Goal: Find specific page/section: Find specific page/section

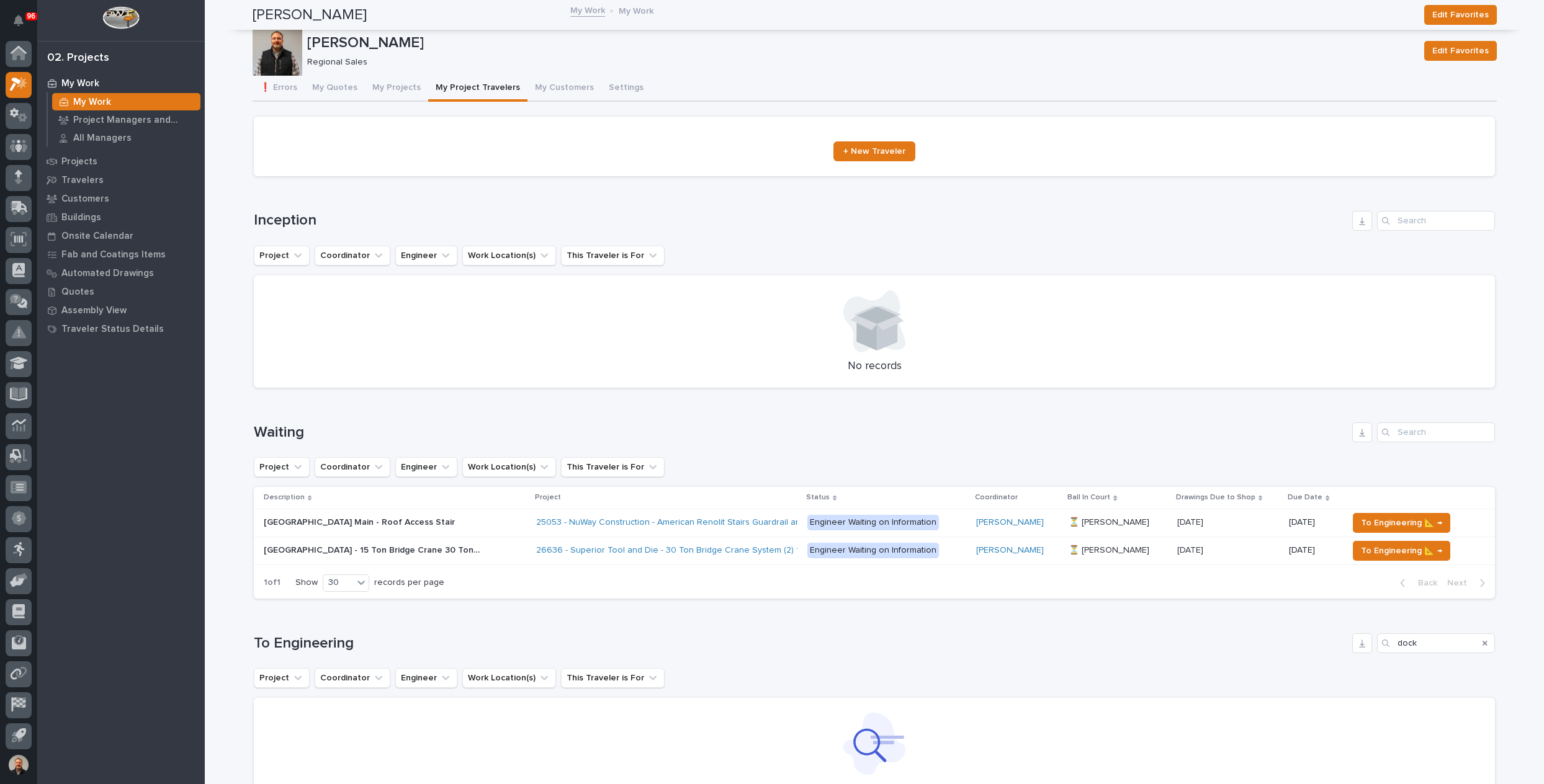
scroll to position [3, 0]
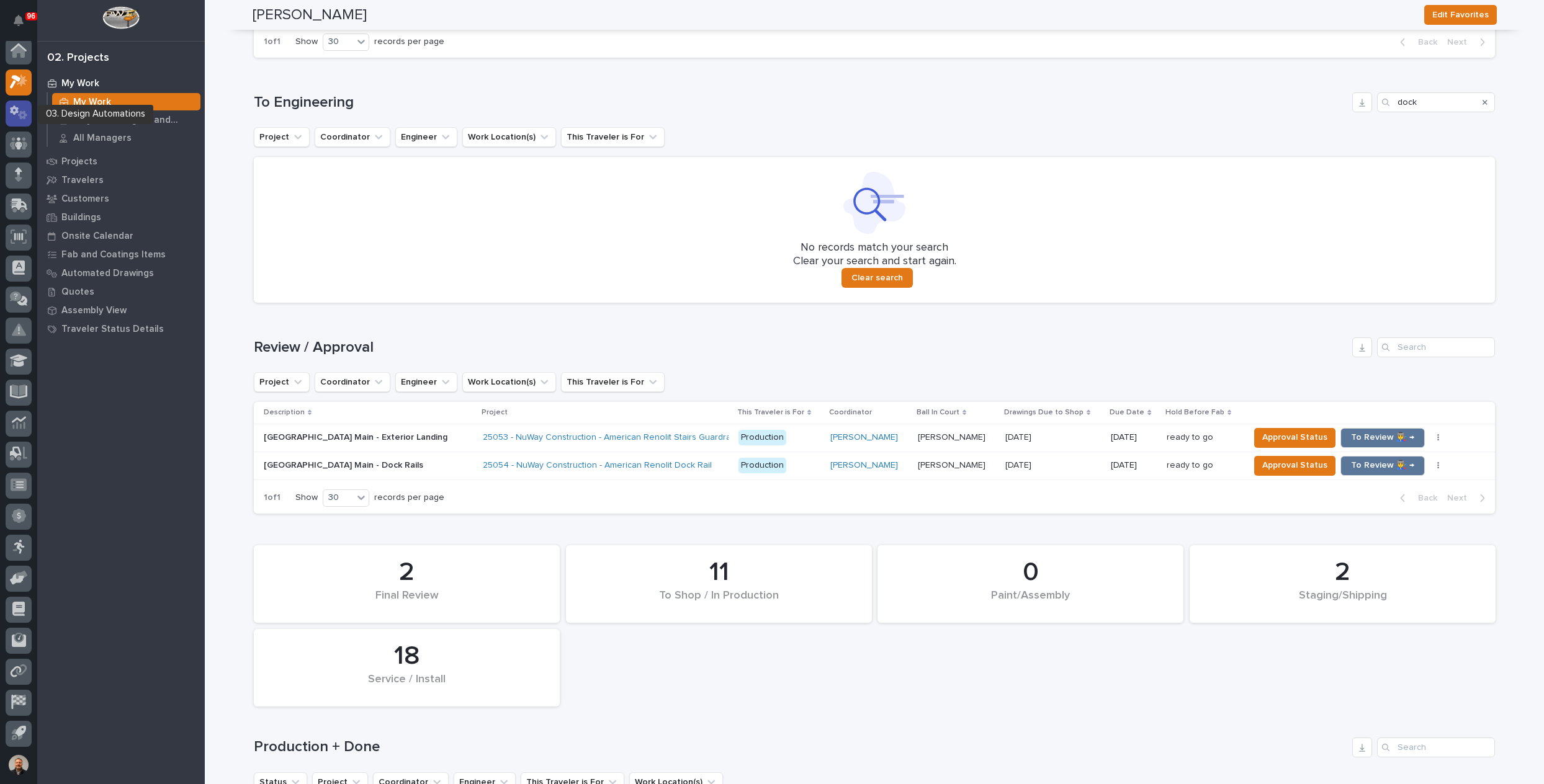
click at [19, 116] on icon at bounding box center [22, 116] width 10 height 9
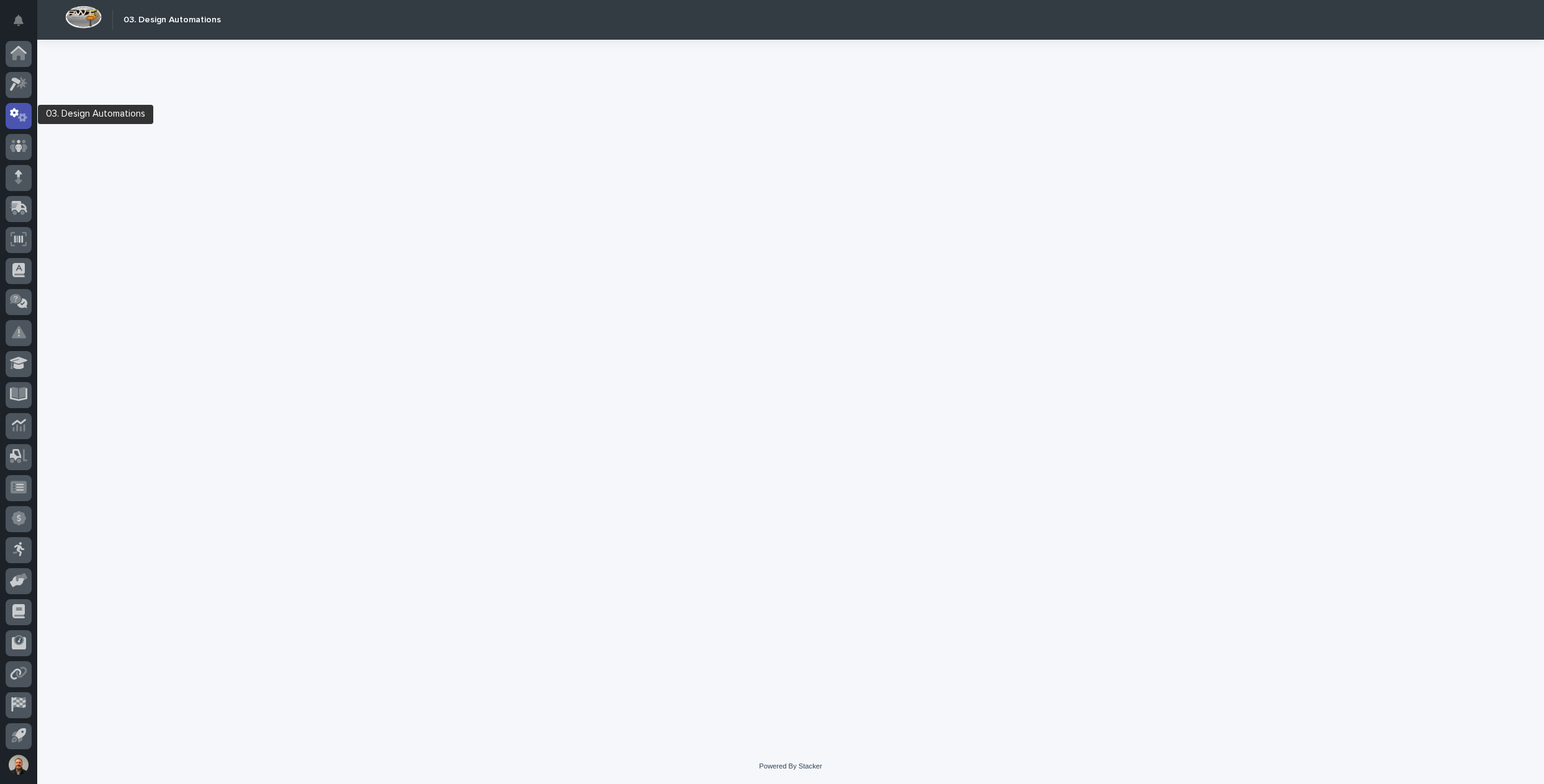
scroll to position [3, 0]
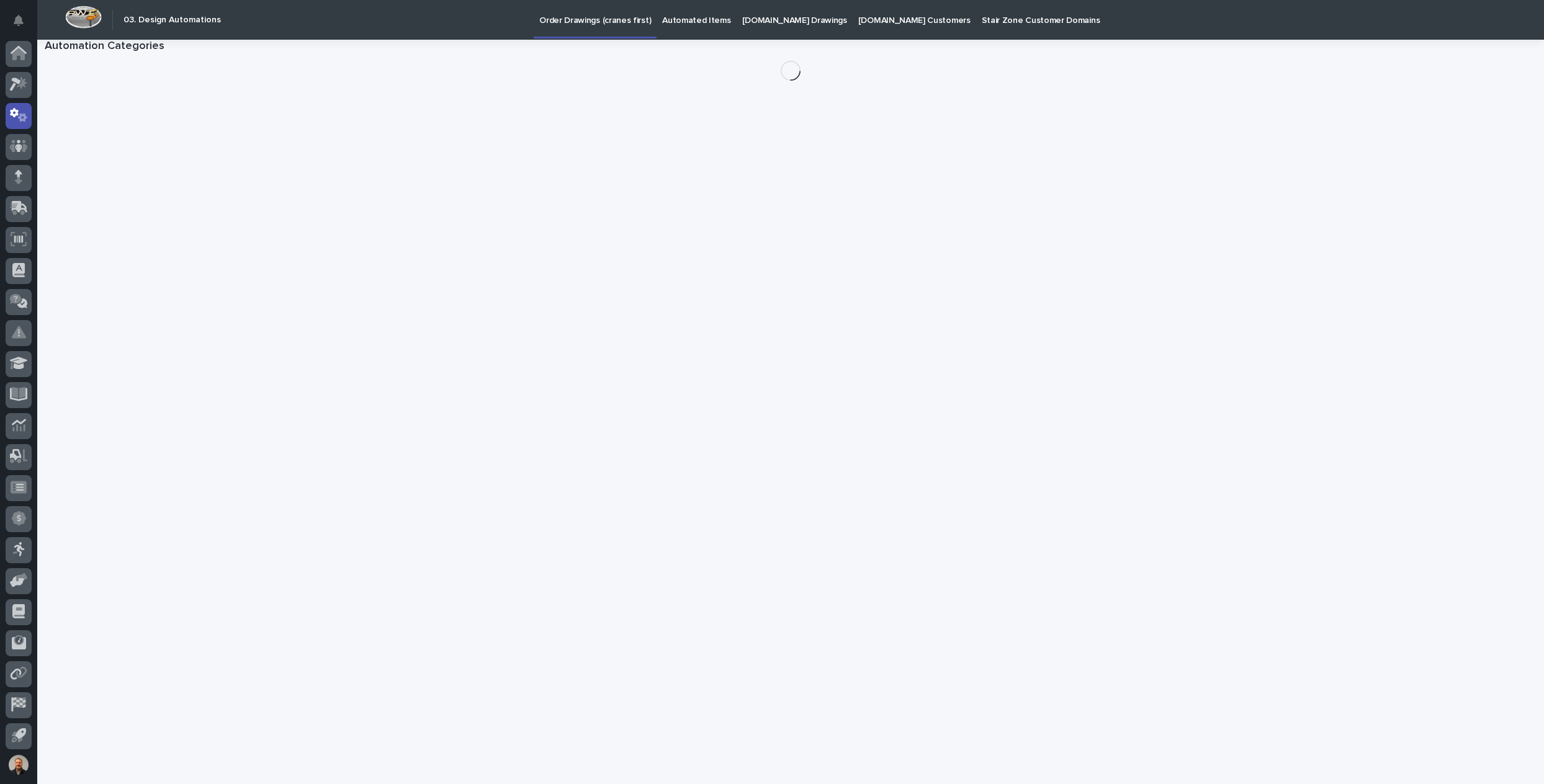
scroll to position [3, 0]
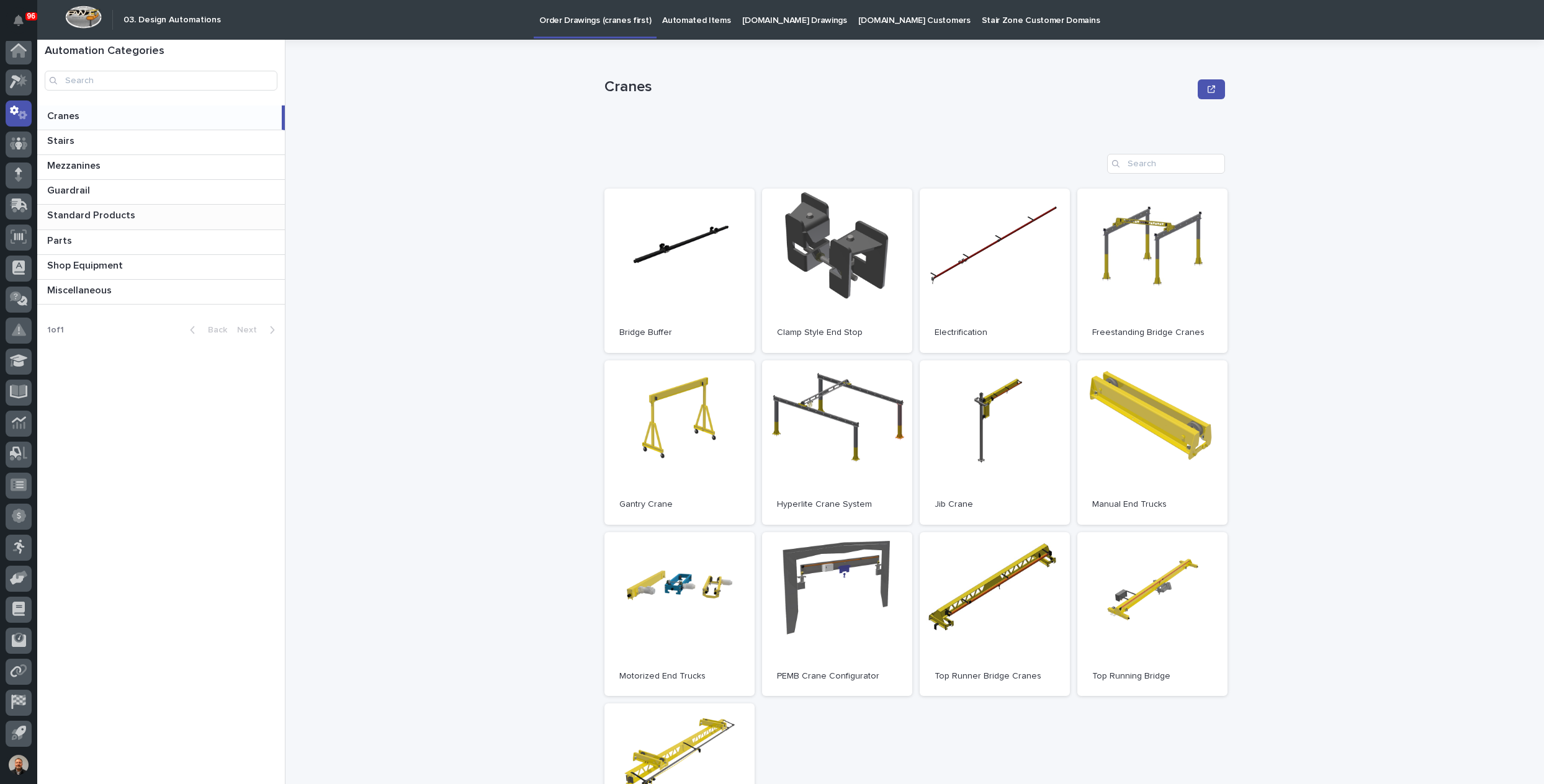
click at [74, 210] on p "Standard Products" at bounding box center [93, 214] width 91 height 14
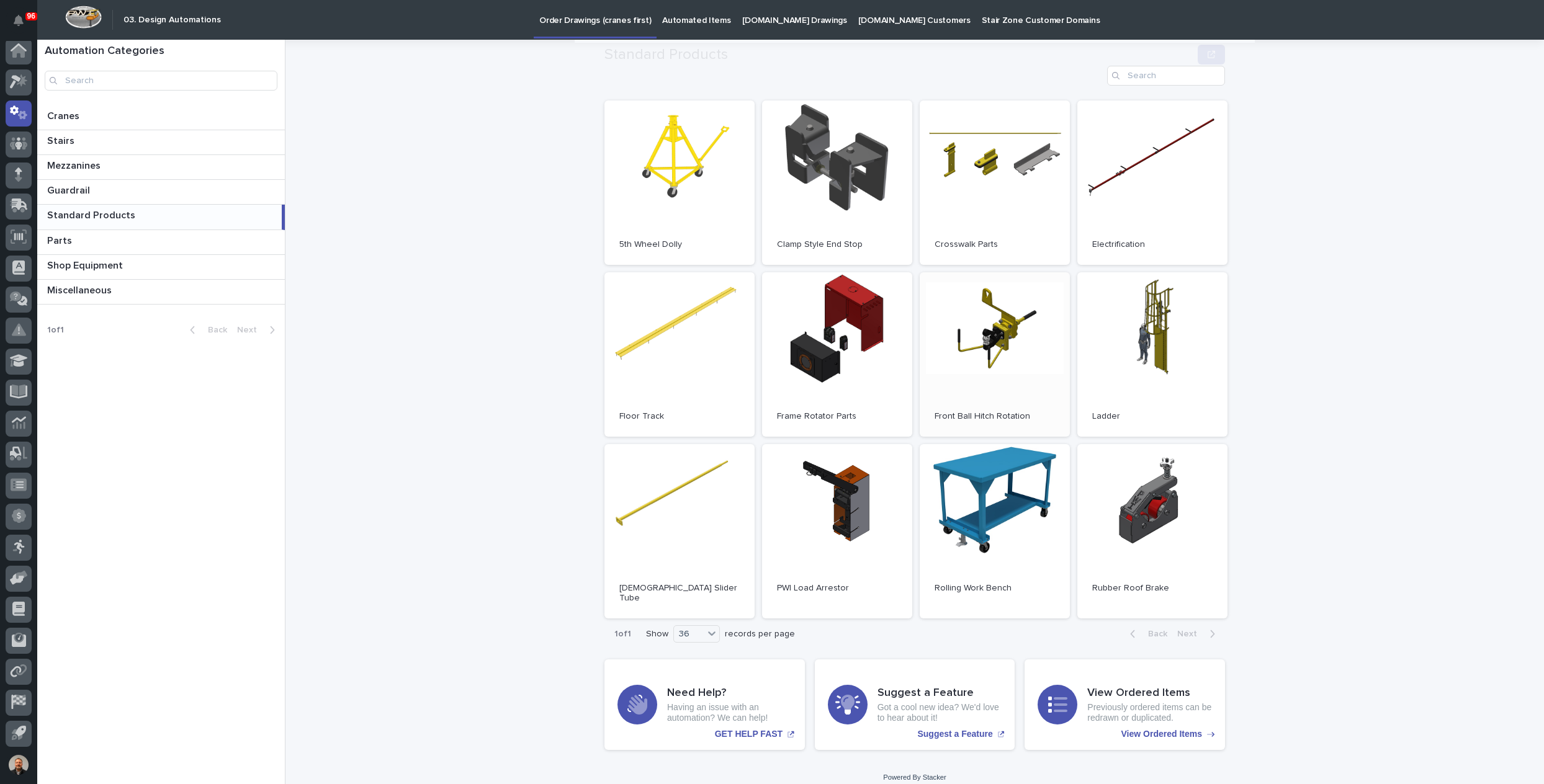
scroll to position [88, 0]
click at [74, 183] on p "Guardrail" at bounding box center [70, 189] width 45 height 14
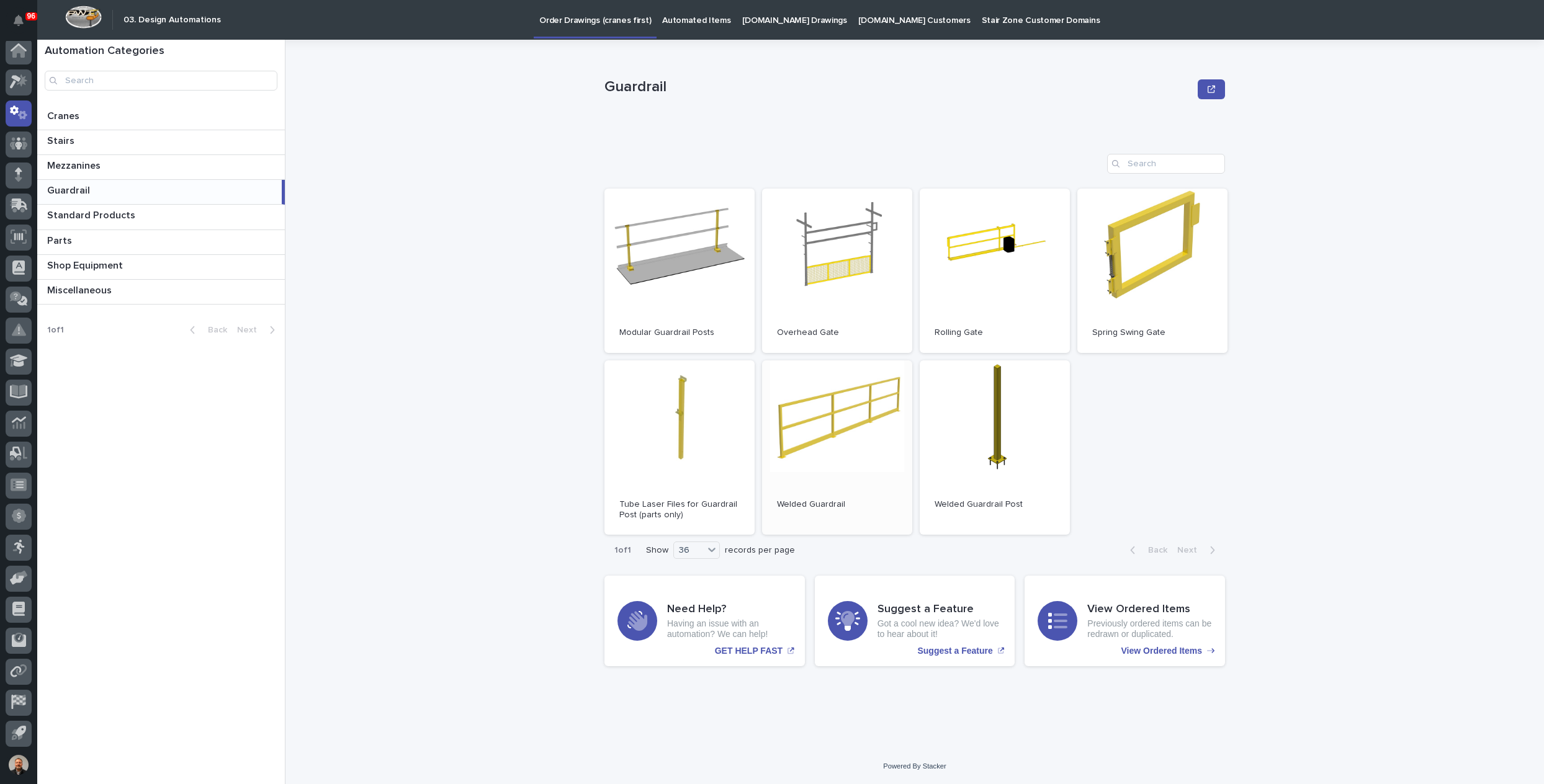
click at [833, 412] on link "Open" at bounding box center [837, 448] width 150 height 175
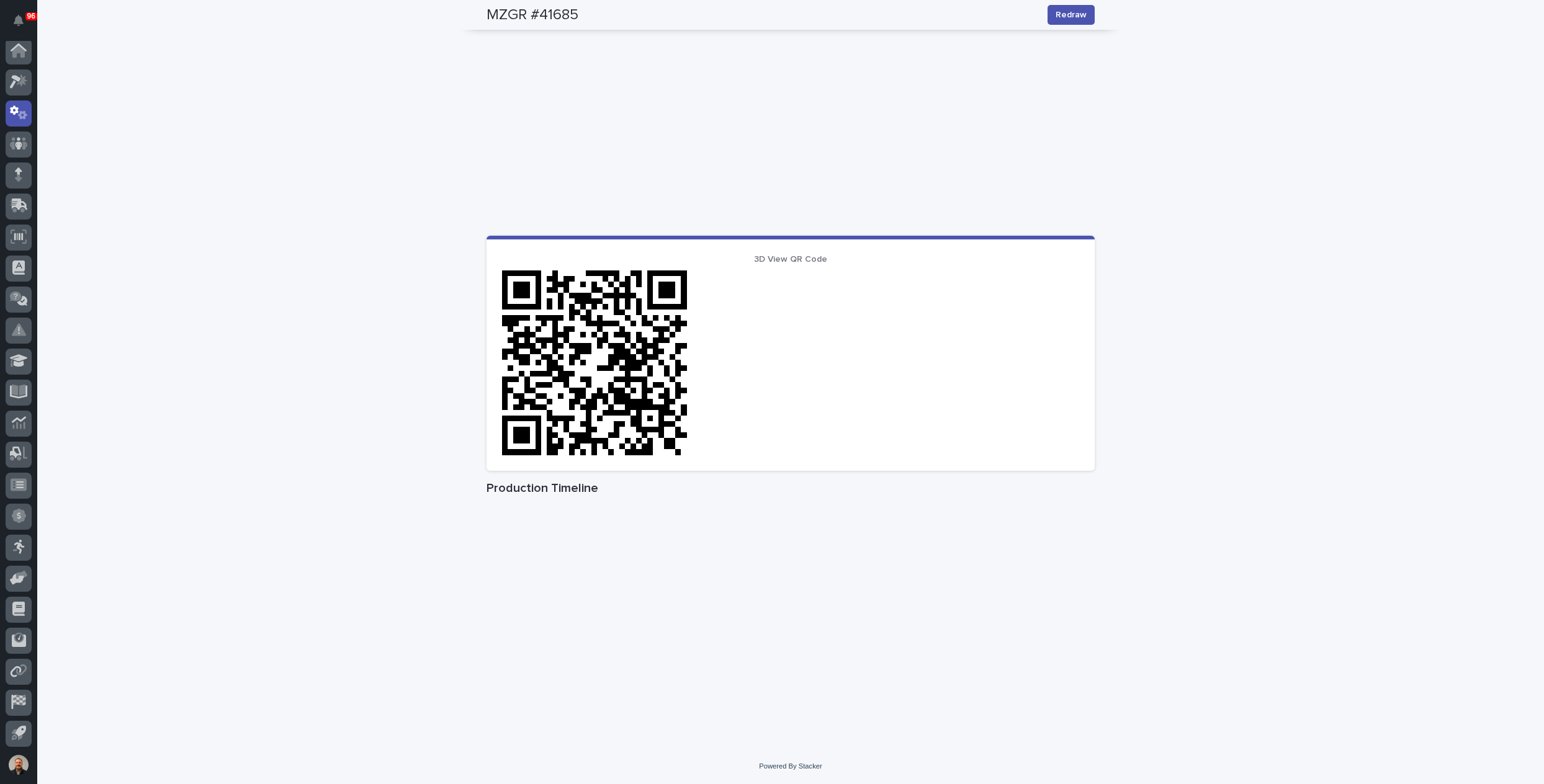
scroll to position [606, 0]
